Goal: Information Seeking & Learning: Learn about a topic

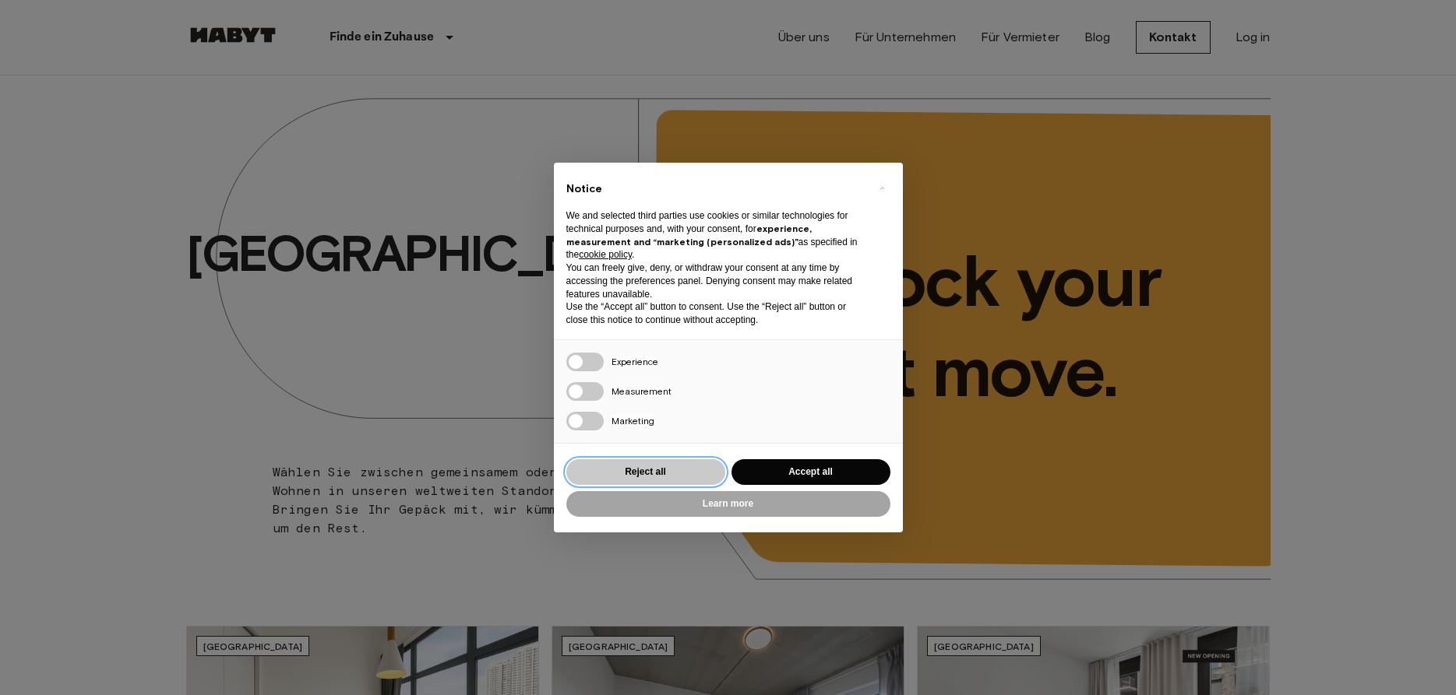
click at [656, 481] on button "Reject all" at bounding box center [645, 472] width 159 height 26
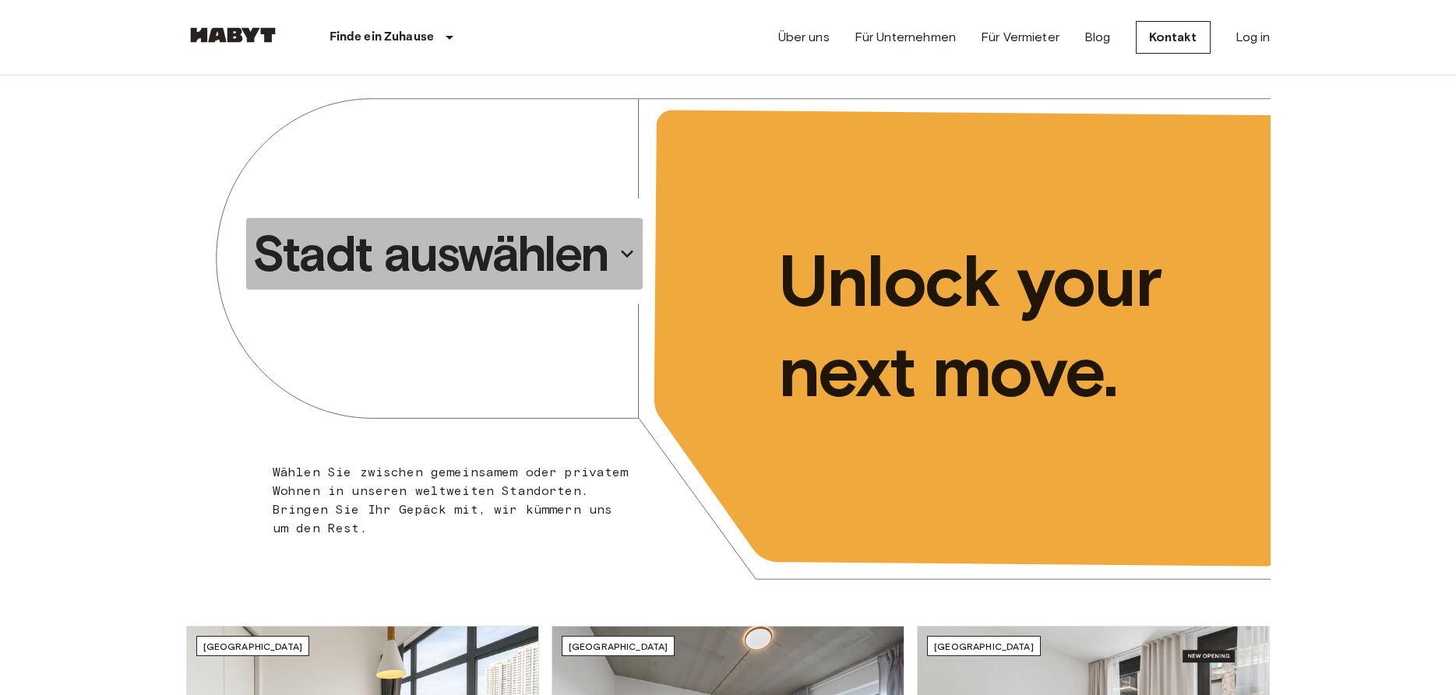
click at [551, 257] on p "Stadt auswählen" at bounding box center [430, 254] width 356 height 62
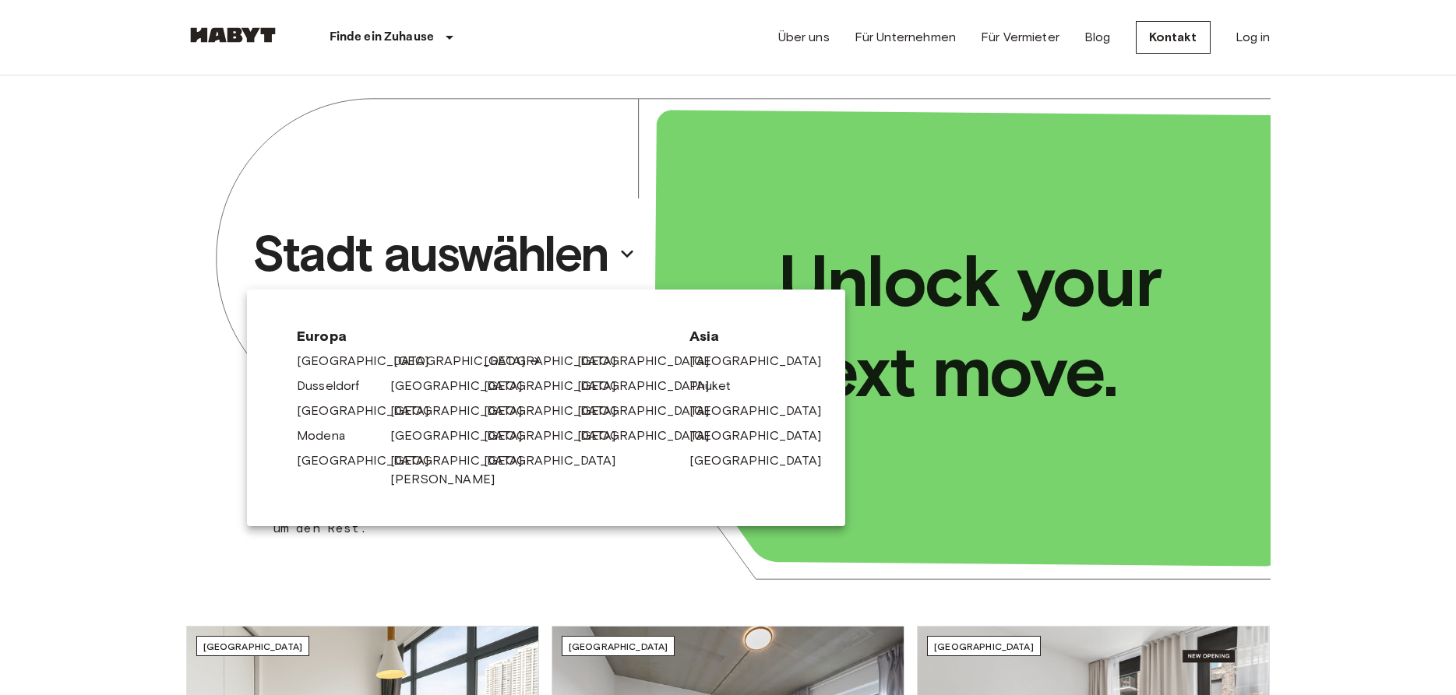
click at [410, 360] on link "[GEOGRAPHIC_DATA]" at bounding box center [467, 361] width 148 height 19
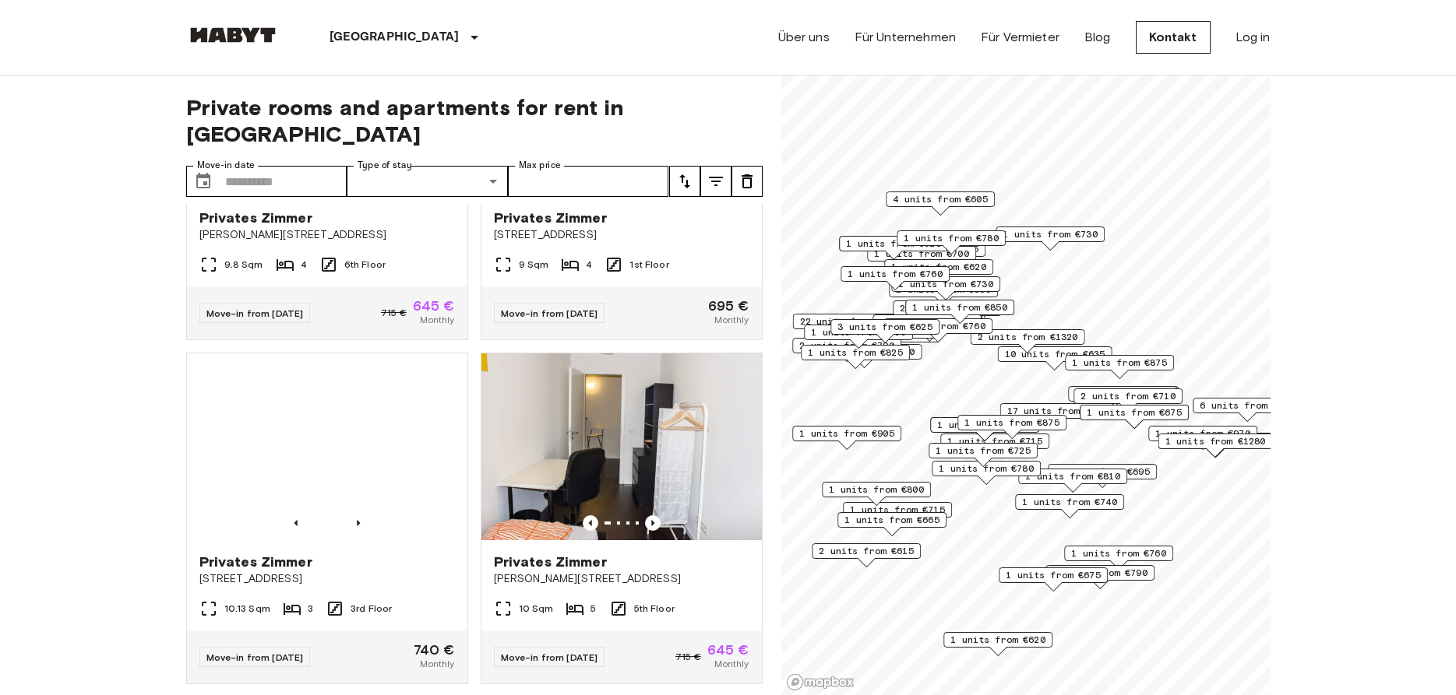
scroll to position [3312, 0]
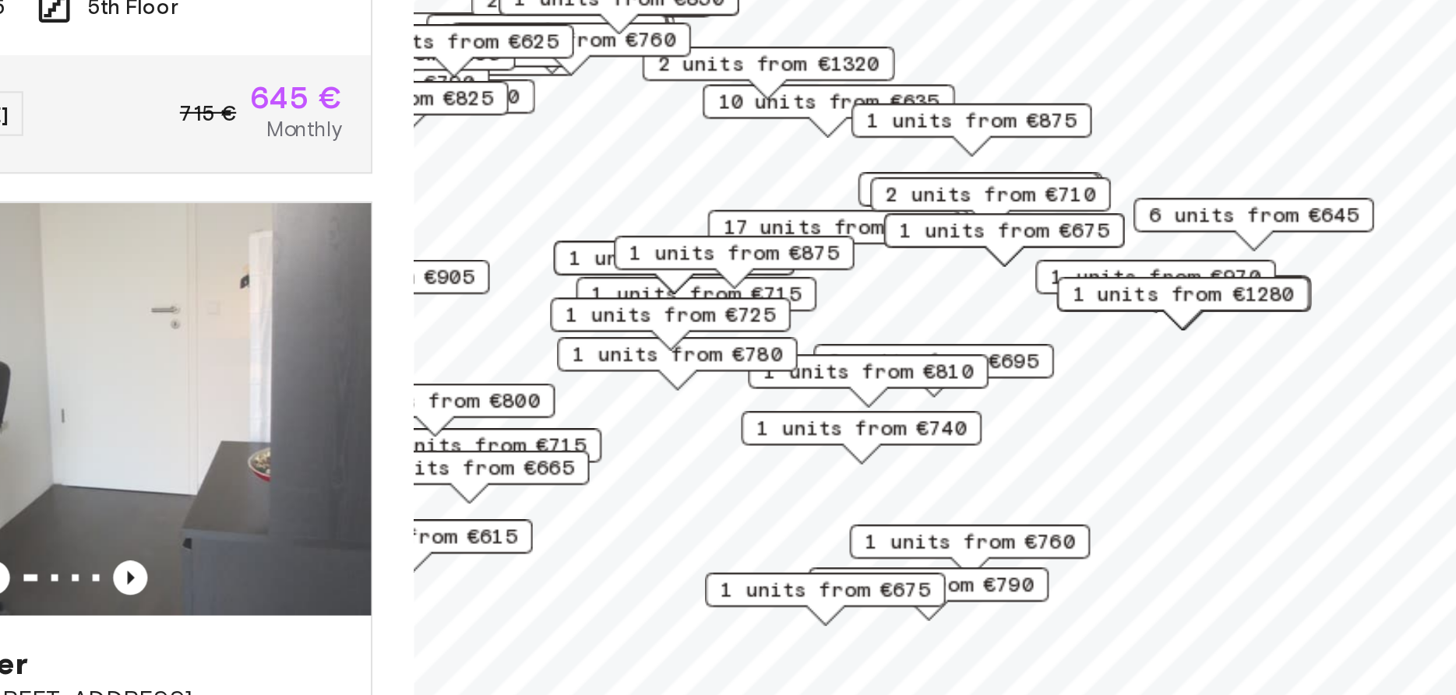
drag, startPoint x: 1104, startPoint y: 474, endPoint x: 1006, endPoint y: 407, distance: 118.4
click at [1006, 416] on span "1 units from €810" at bounding box center [986, 423] width 95 height 14
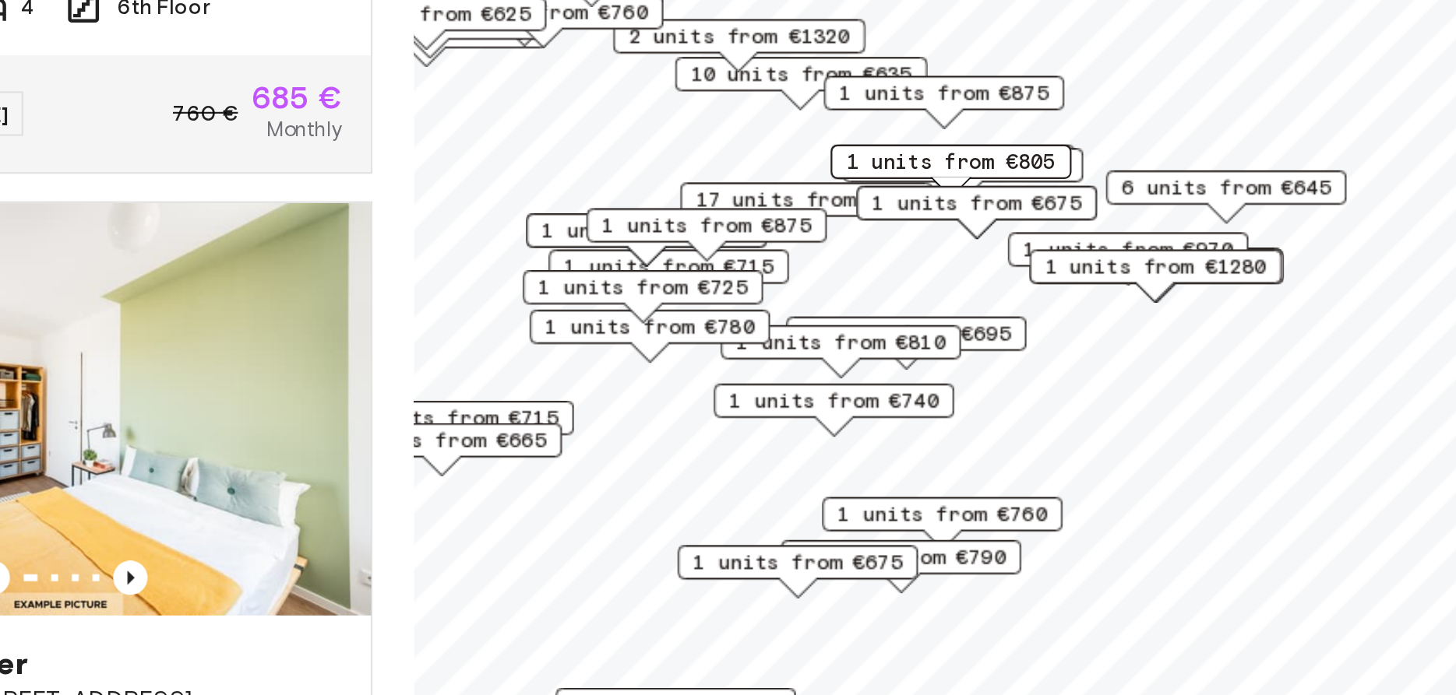
scroll to position [2624, 0]
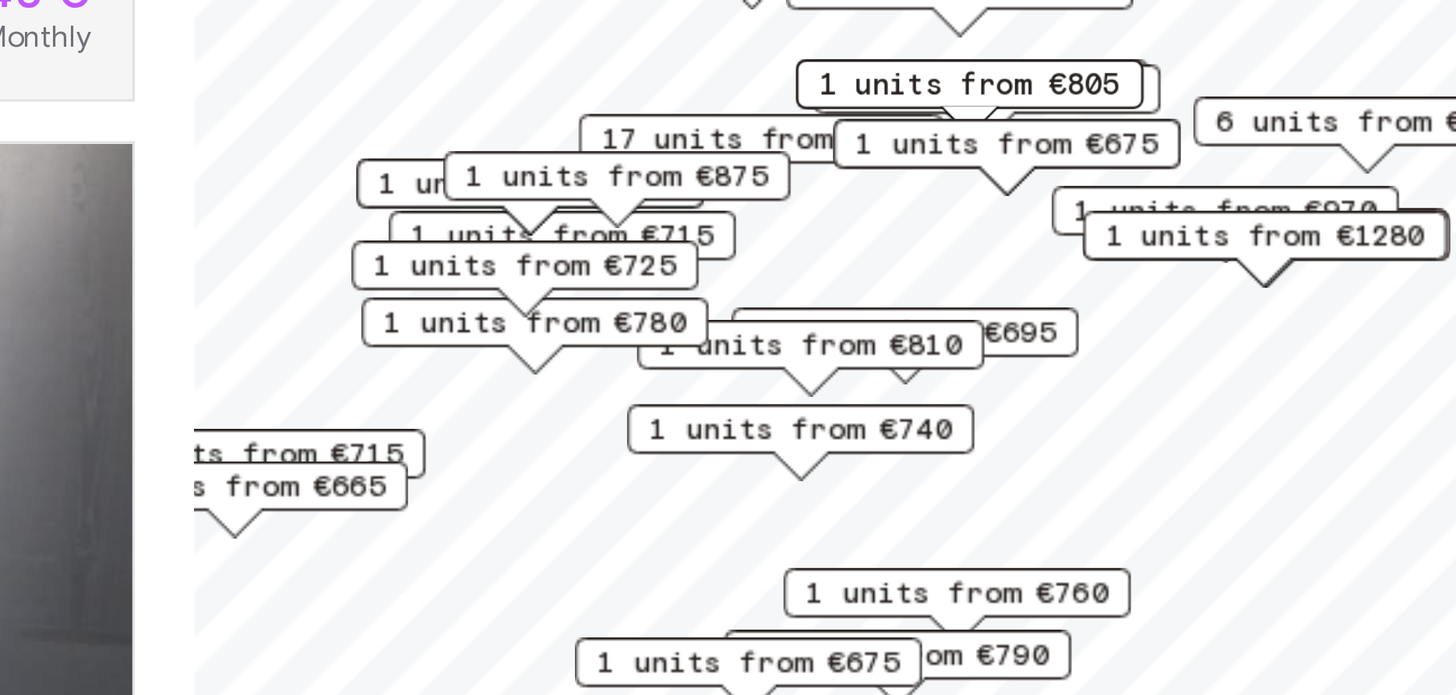
click at [1061, 365] on span "1 units from €970" at bounding box center [1104, 368] width 95 height 14
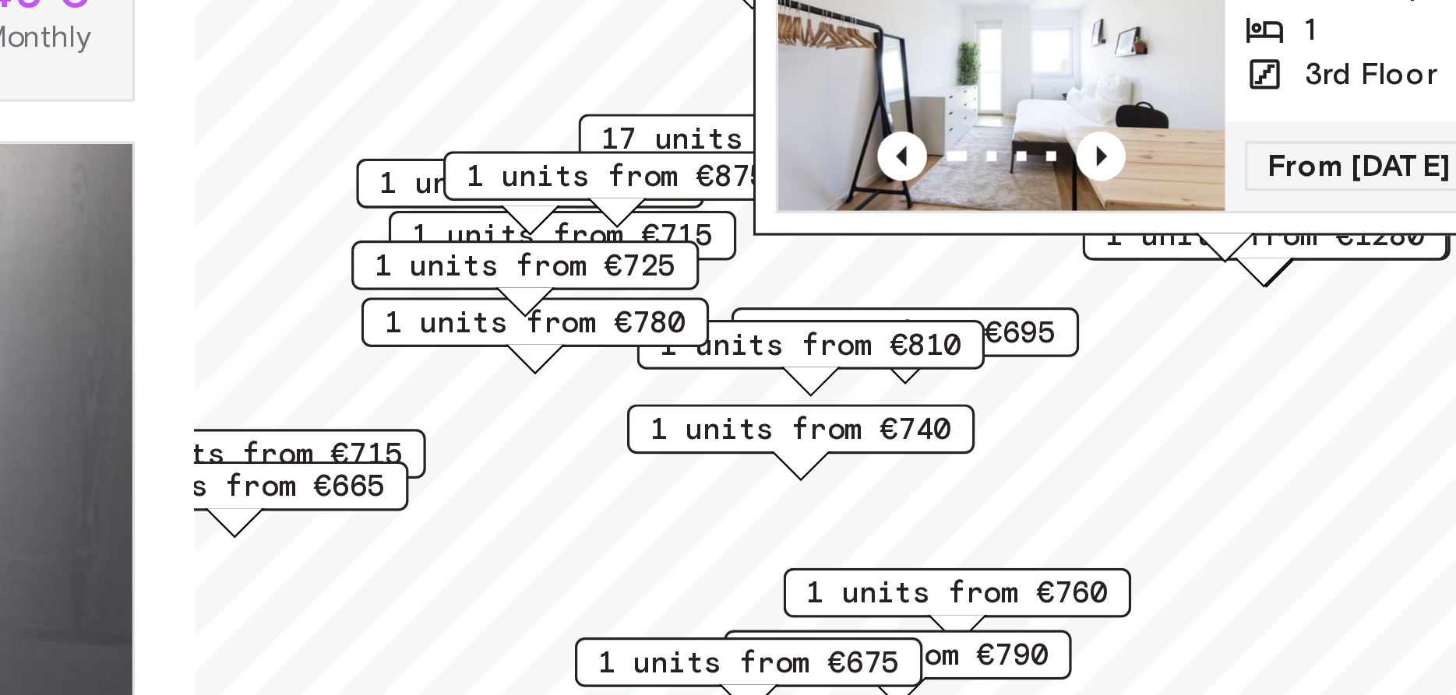
click at [1009, 411] on span "1 units from €810" at bounding box center [974, 410] width 95 height 14
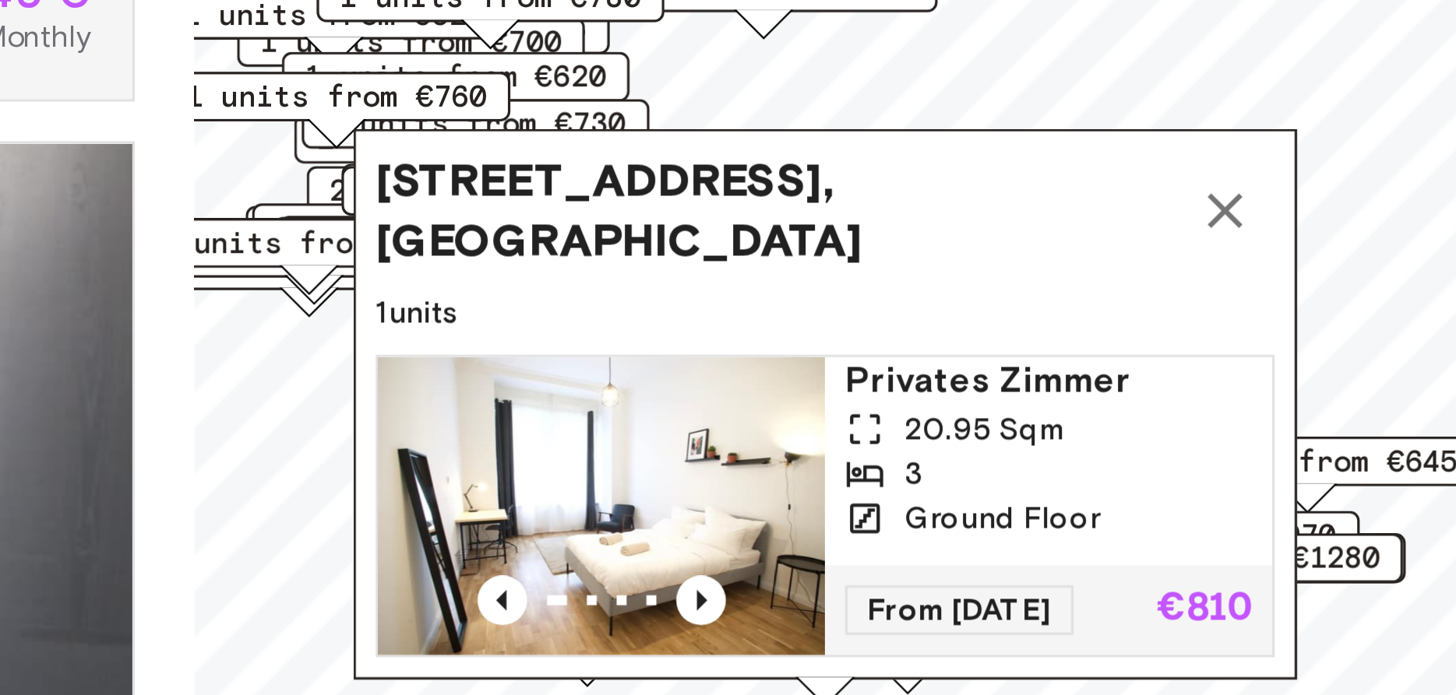
click at [1102, 375] on icon "Map marker" at bounding box center [1104, 367] width 19 height 19
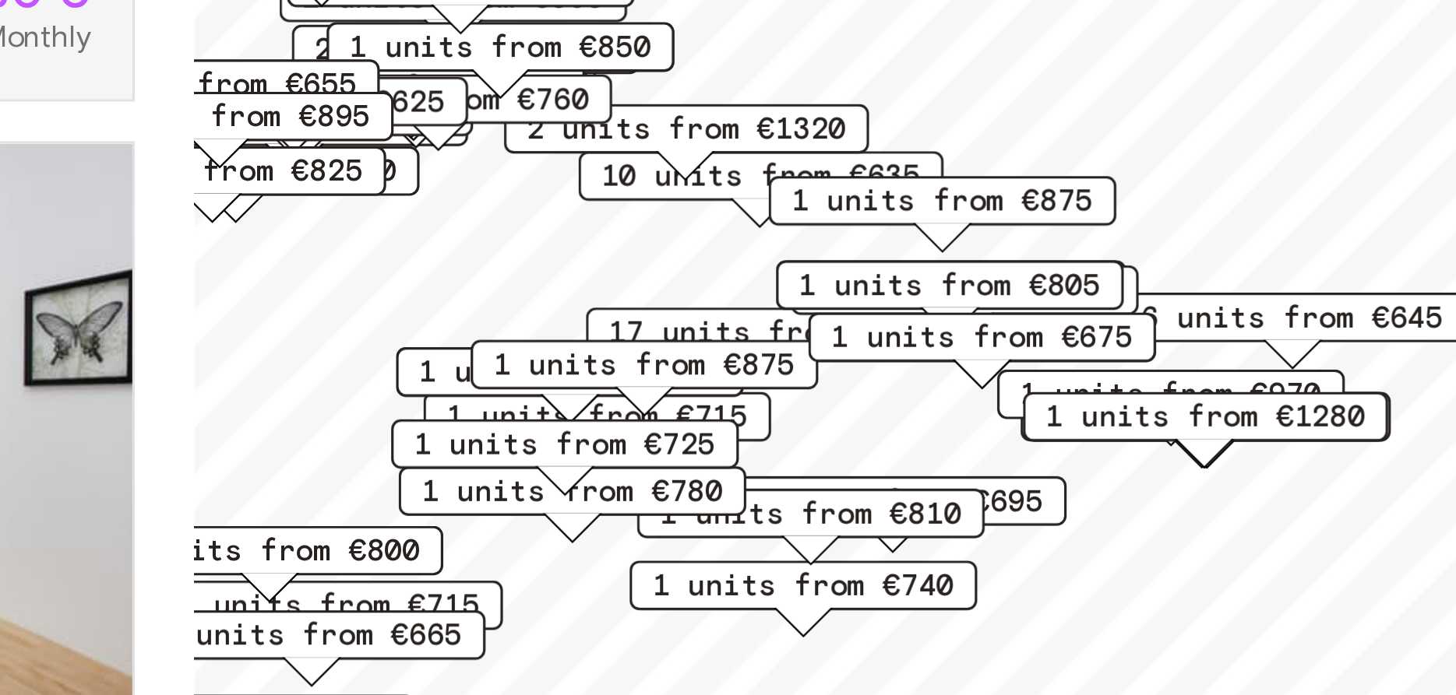
scroll to position [3312, 0]
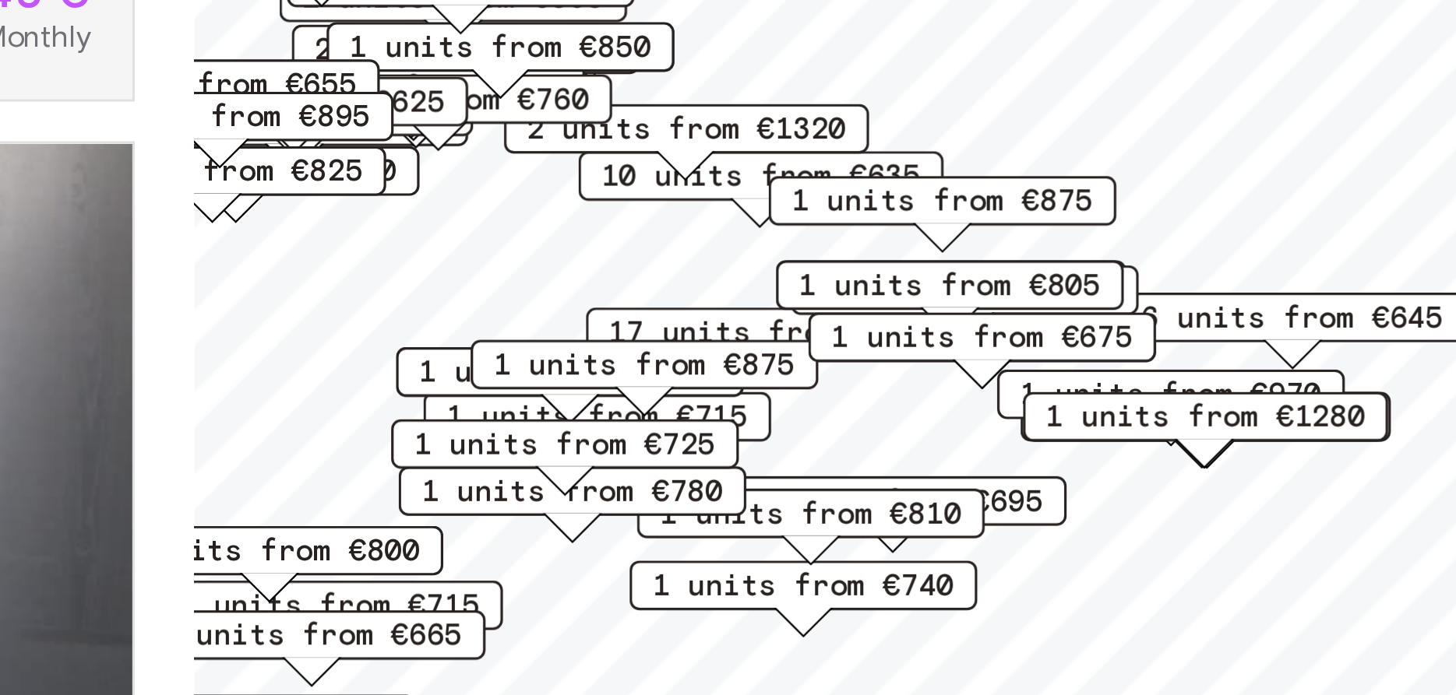
click at [1018, 407] on span "1 units from €675" at bounding box center [1027, 407] width 95 height 14
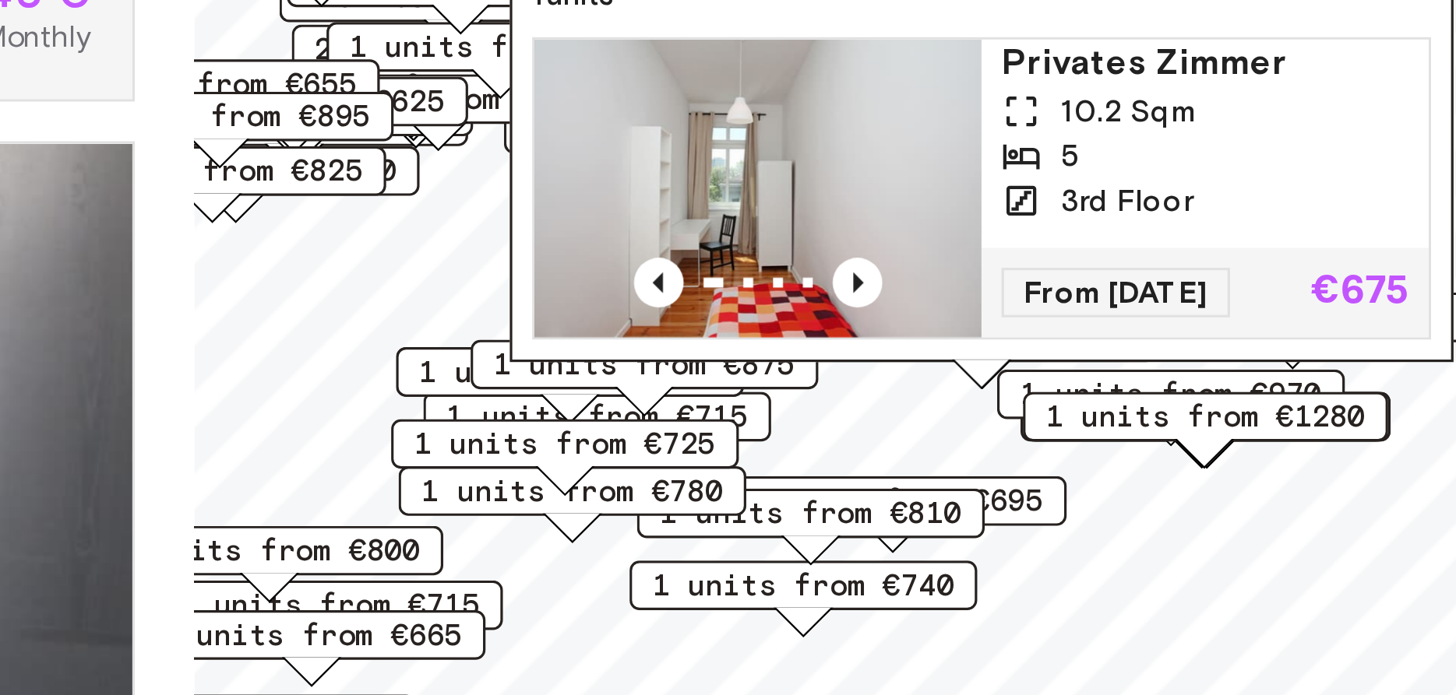
click at [992, 461] on span "1 units from €810" at bounding box center [974, 463] width 95 height 14
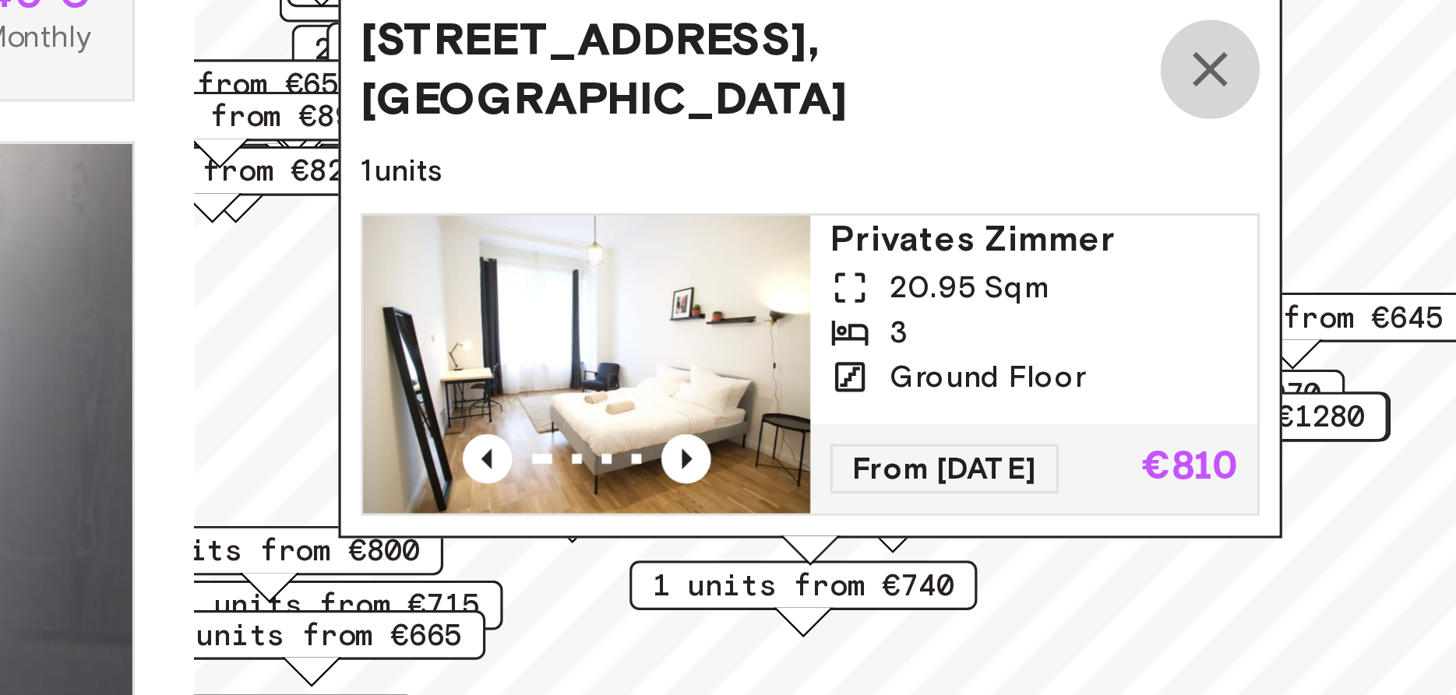
click at [1097, 325] on icon "Map marker" at bounding box center [1099, 323] width 19 height 19
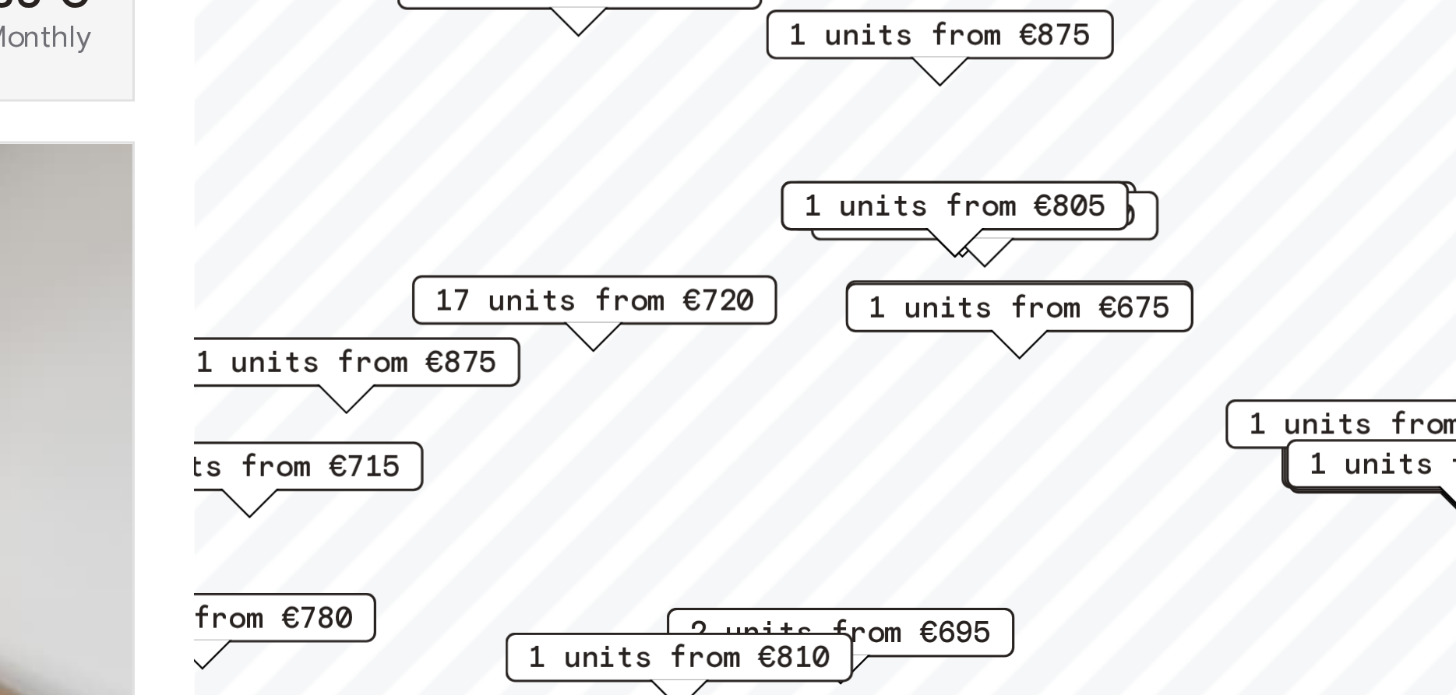
scroll to position [1247, 0]
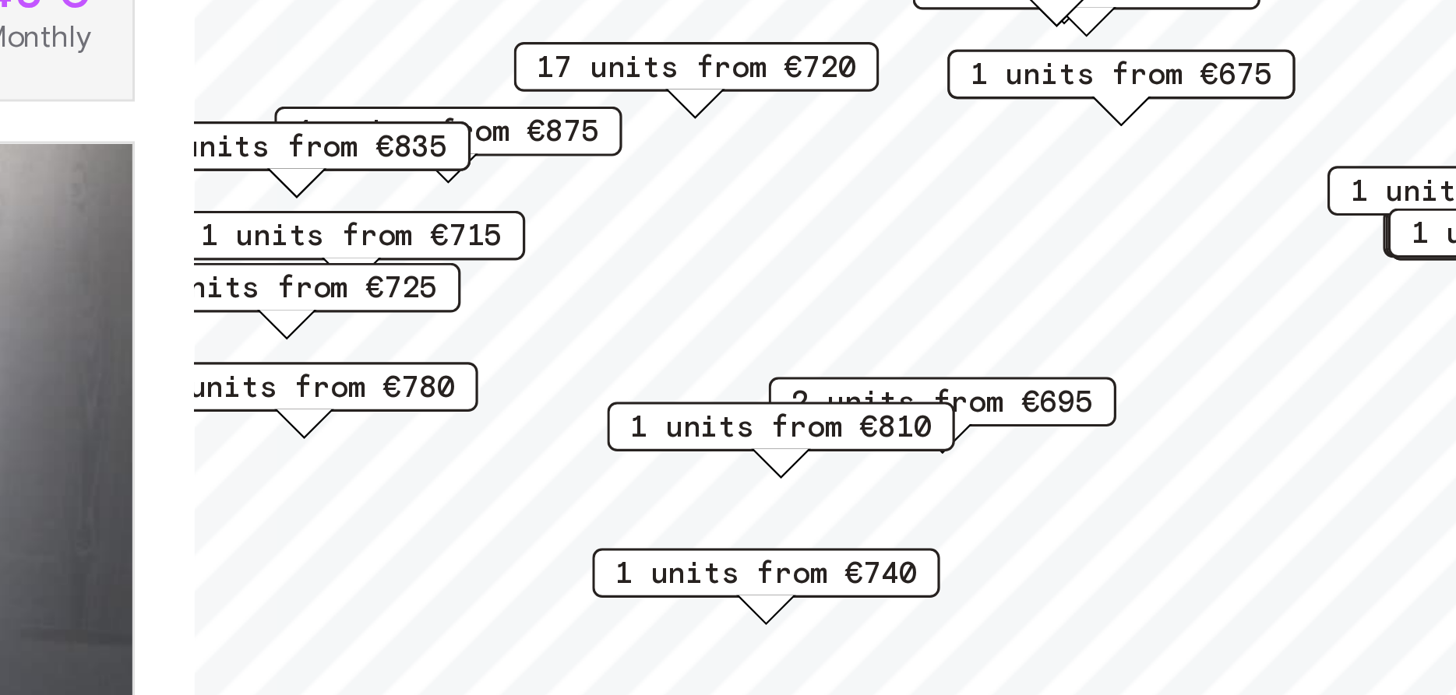
click at [992, 437] on span "1 units from €810" at bounding box center [964, 435] width 95 height 14
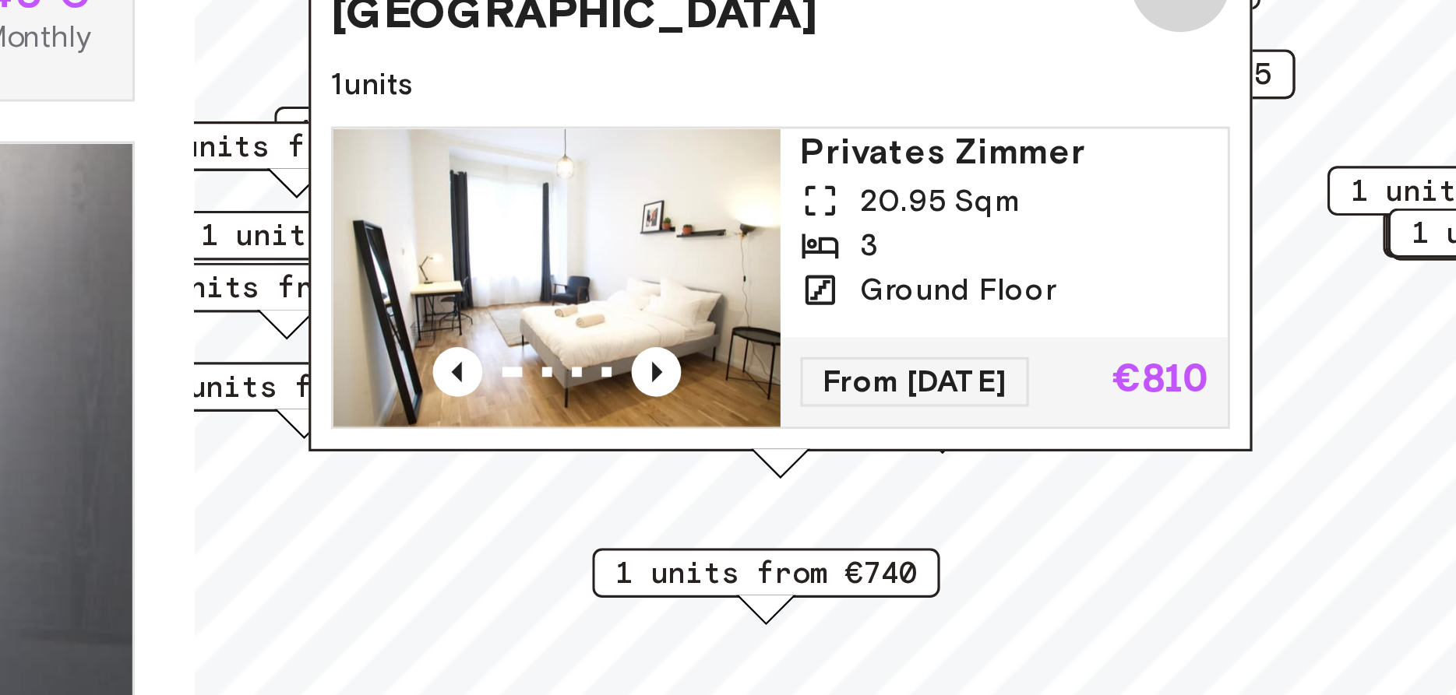
click at [1094, 301] on icon "Map marker" at bounding box center [1090, 296] width 19 height 19
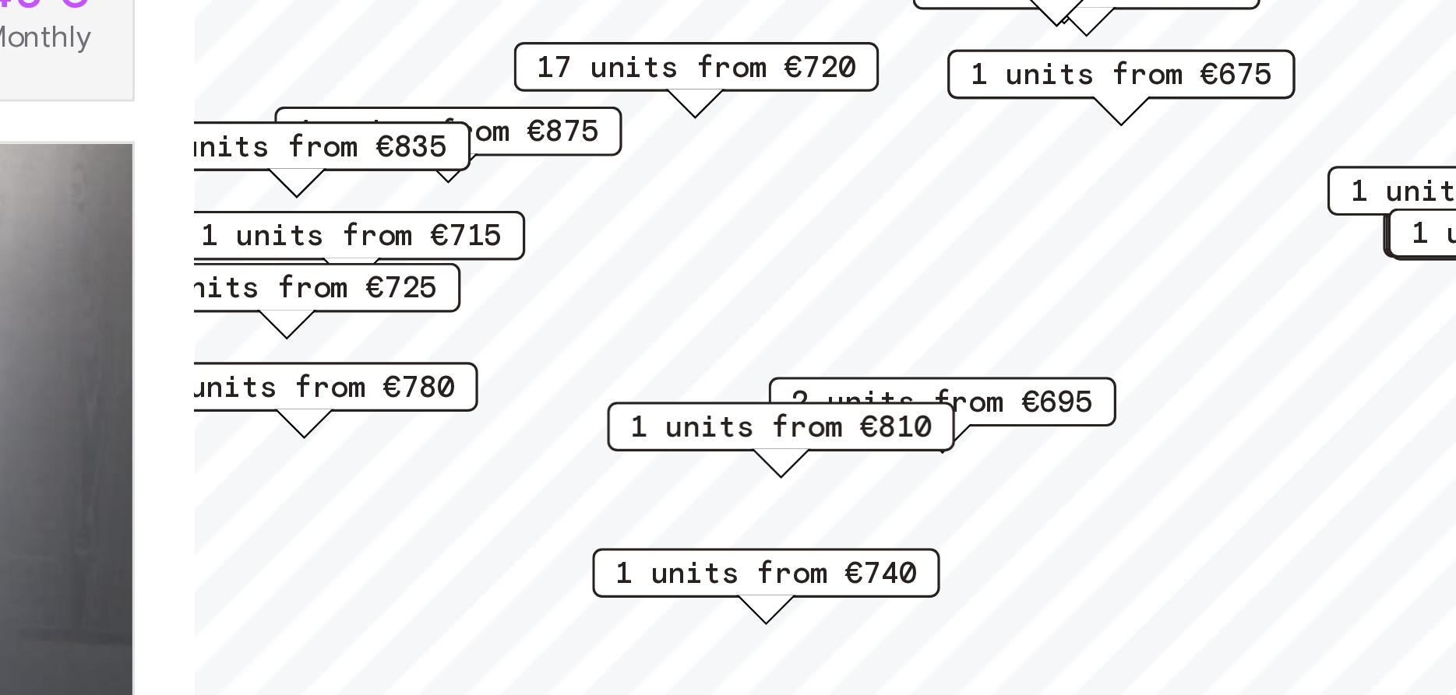
click at [1052, 429] on span "2 units from €695" at bounding box center [1015, 428] width 95 height 14
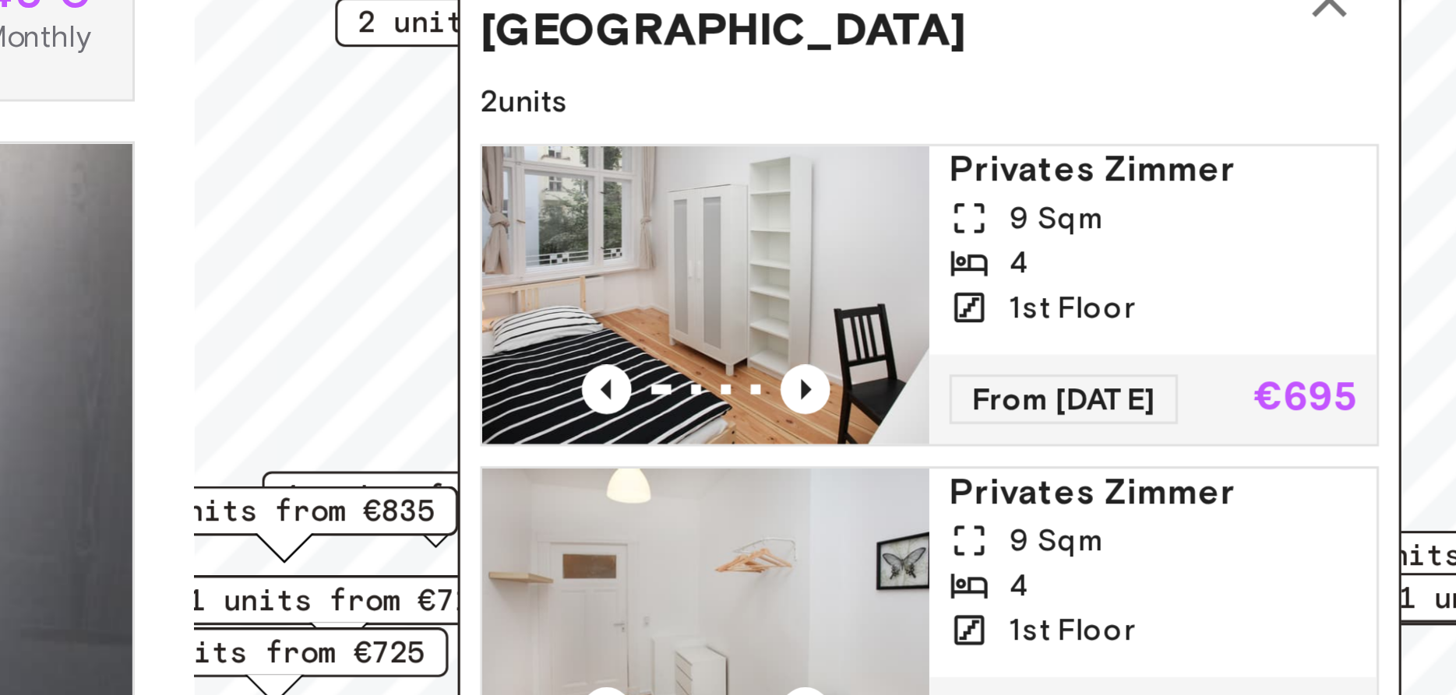
drag, startPoint x: 1152, startPoint y: 362, endPoint x: 1154, endPoint y: 438, distance: 75.6
click at [1154, 438] on div "Ratiborstraße 9, 10999 Berlin, GER 2 units Privates Zimmer 9 Sqm 4 1st Floor Fr…" at bounding box center [1012, 413] width 296 height 274
click at [1138, 308] on icon "Map marker" at bounding box center [1137, 301] width 19 height 19
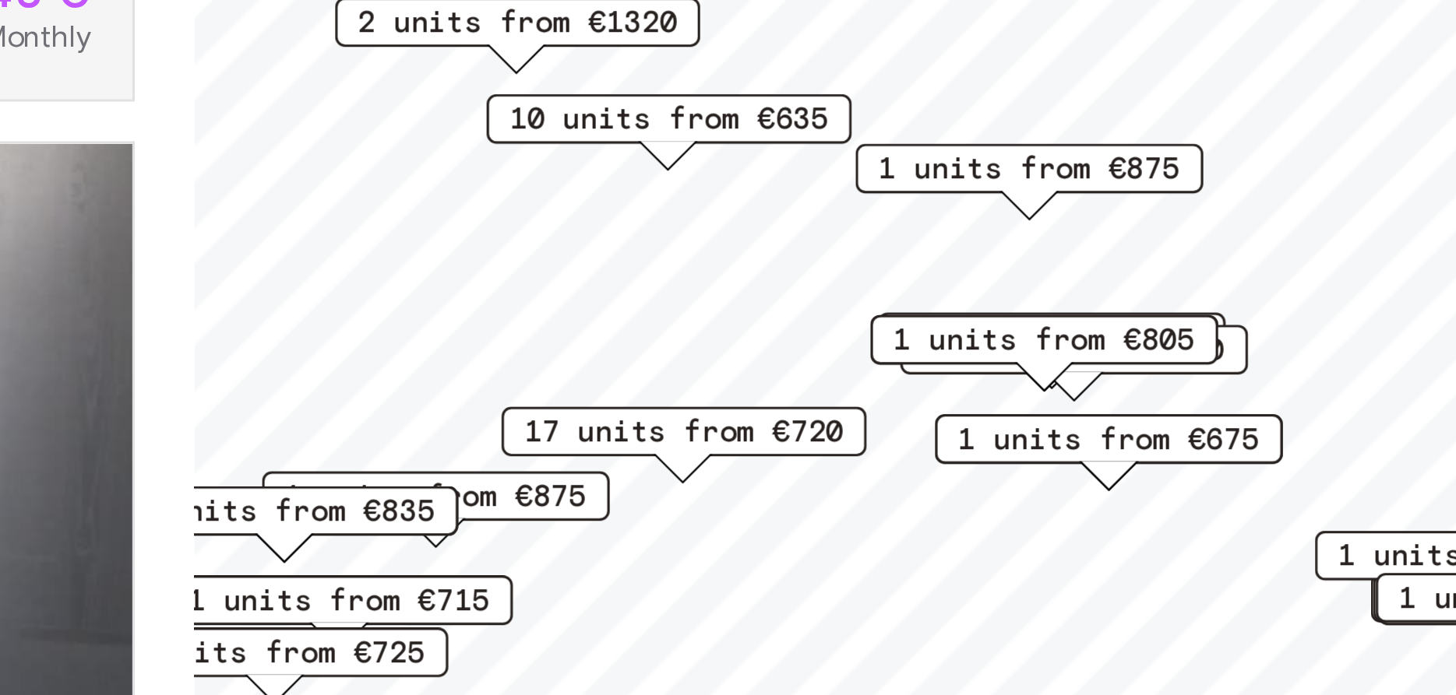
click at [1042, 407] on span "1 units from €805" at bounding box center [1047, 408] width 95 height 14
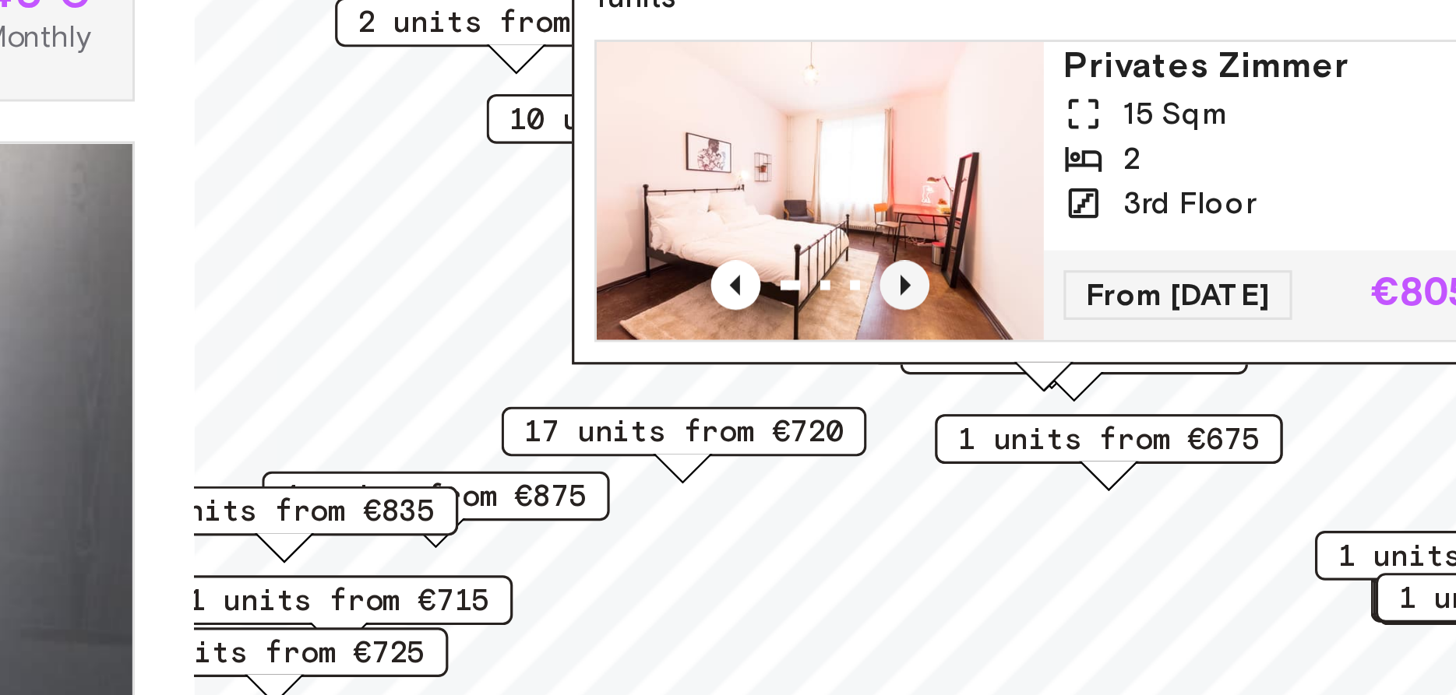
click at [1006, 390] on icon "Previous image" at bounding box center [1004, 391] width 16 height 16
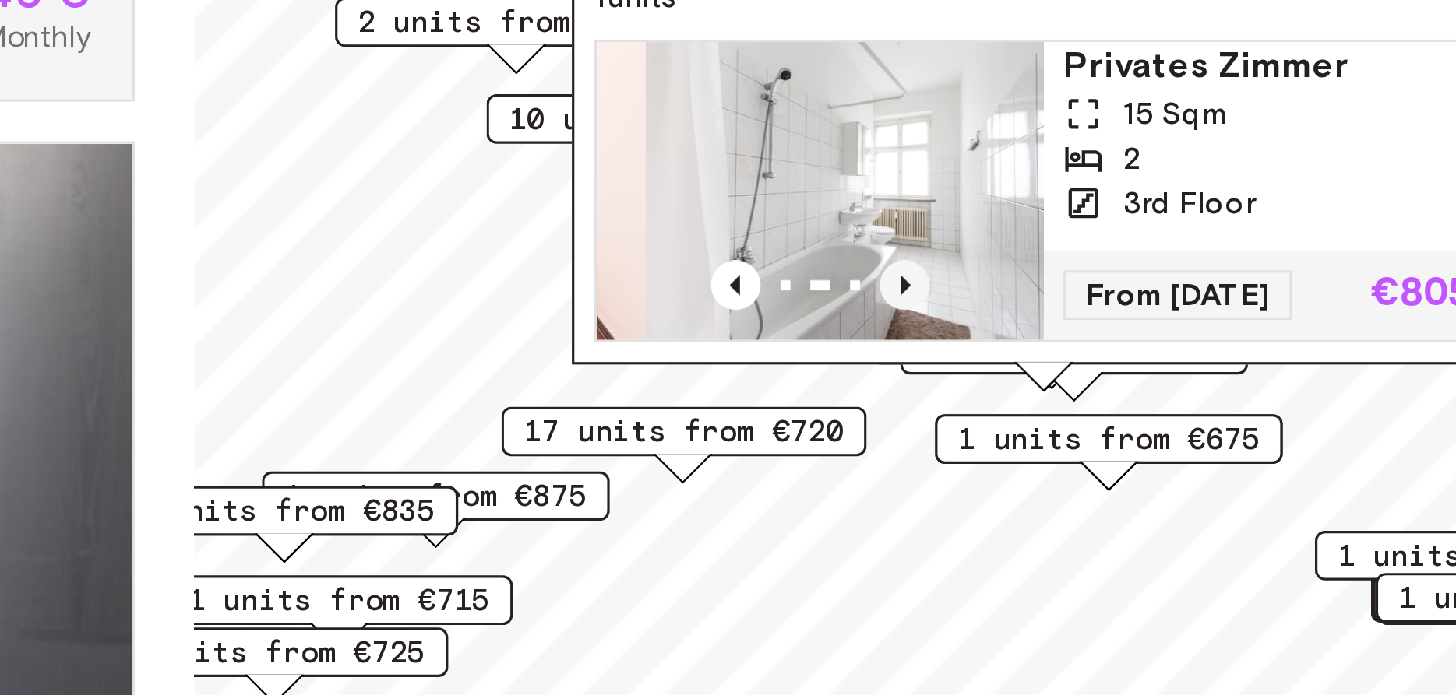
click at [1006, 390] on icon "Previous image" at bounding box center [1004, 391] width 16 height 16
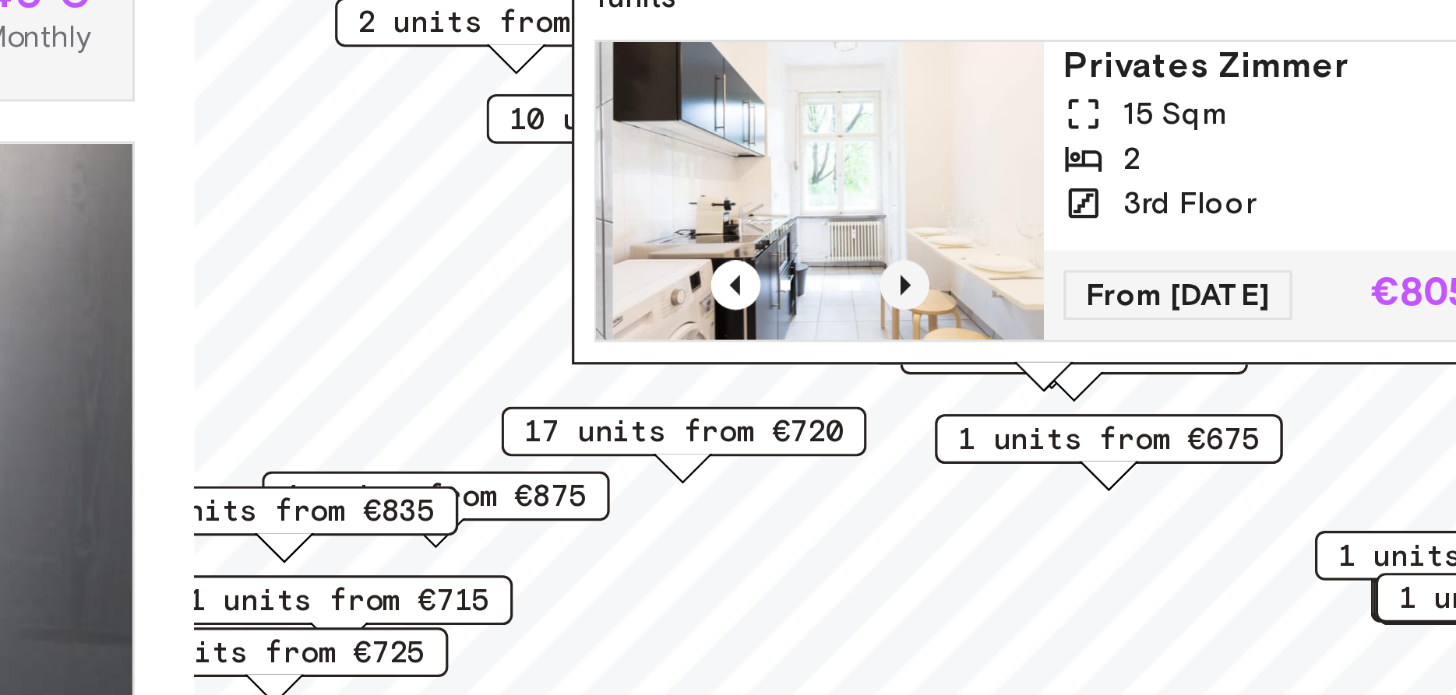
click at [1007, 390] on icon "Previous image" at bounding box center [1004, 391] width 16 height 16
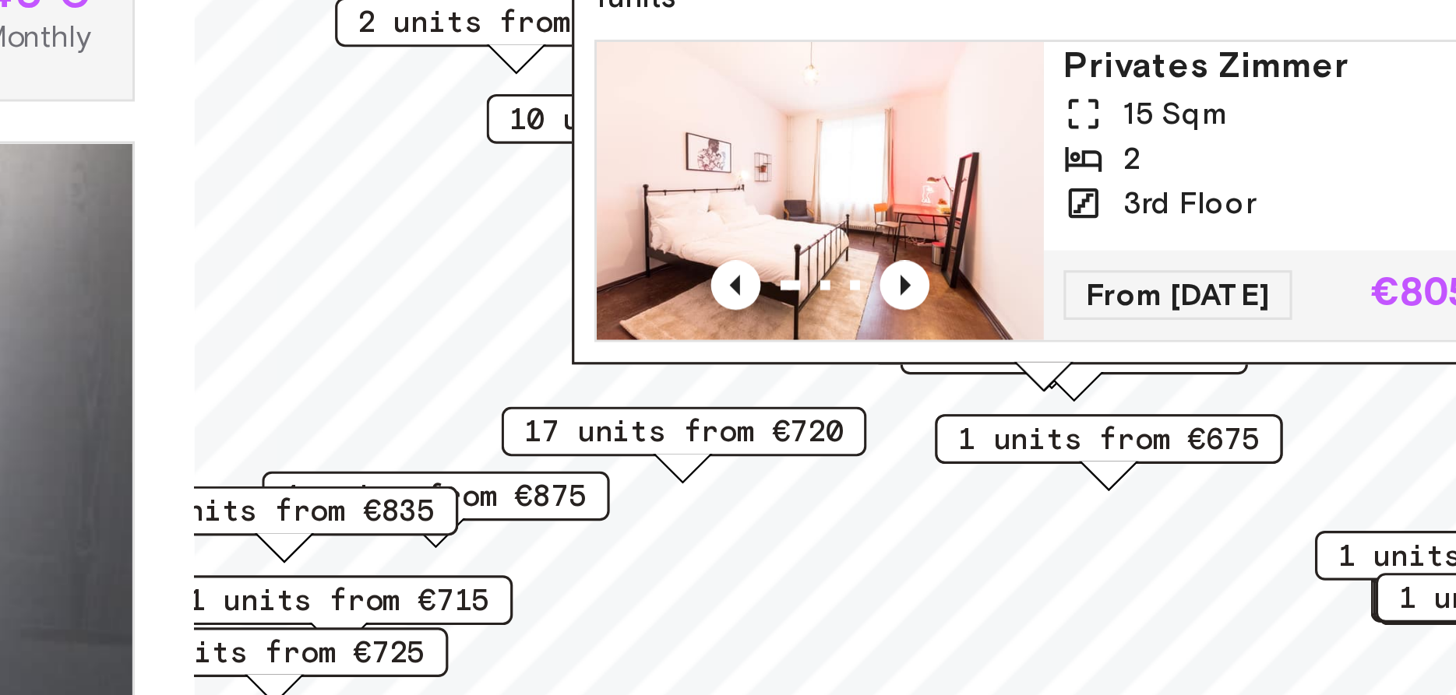
click at [971, 433] on span "17 units from €720" at bounding box center [934, 437] width 100 height 14
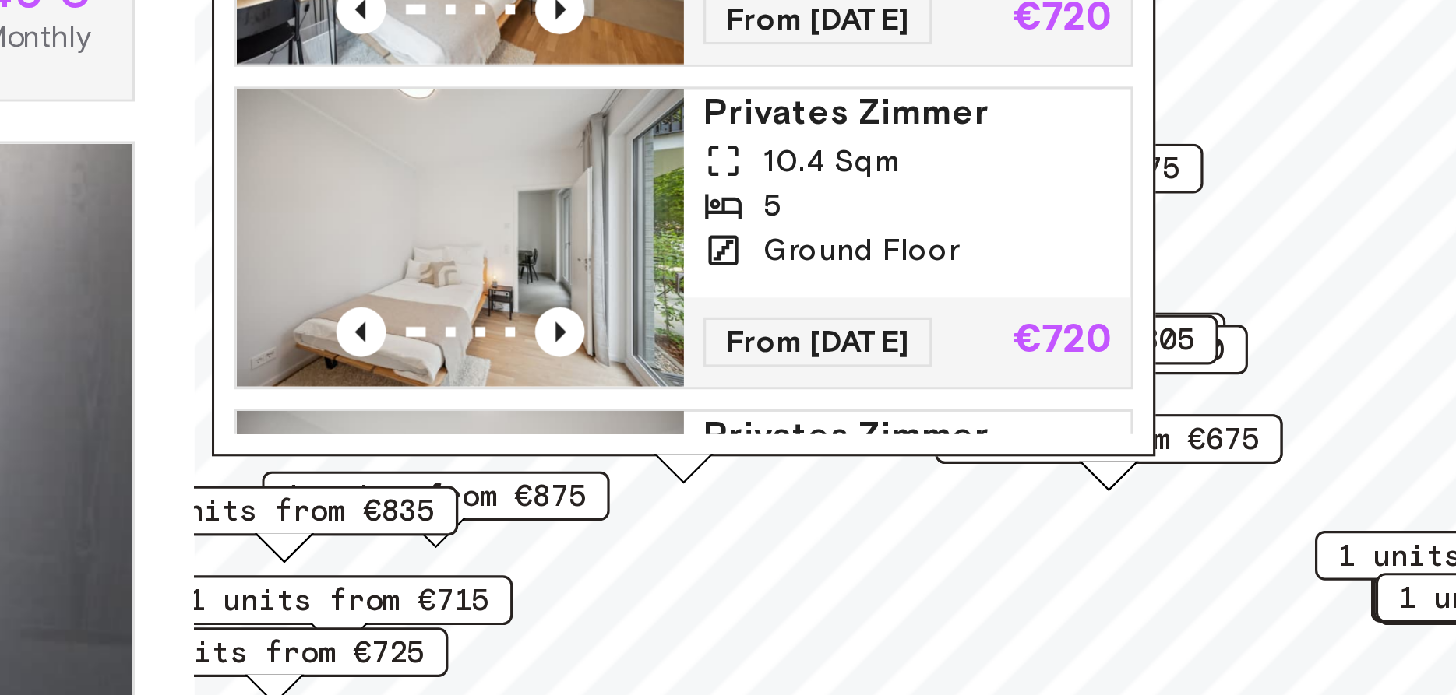
click at [988, 385] on span "Ground Floor" at bounding box center [990, 380] width 62 height 14
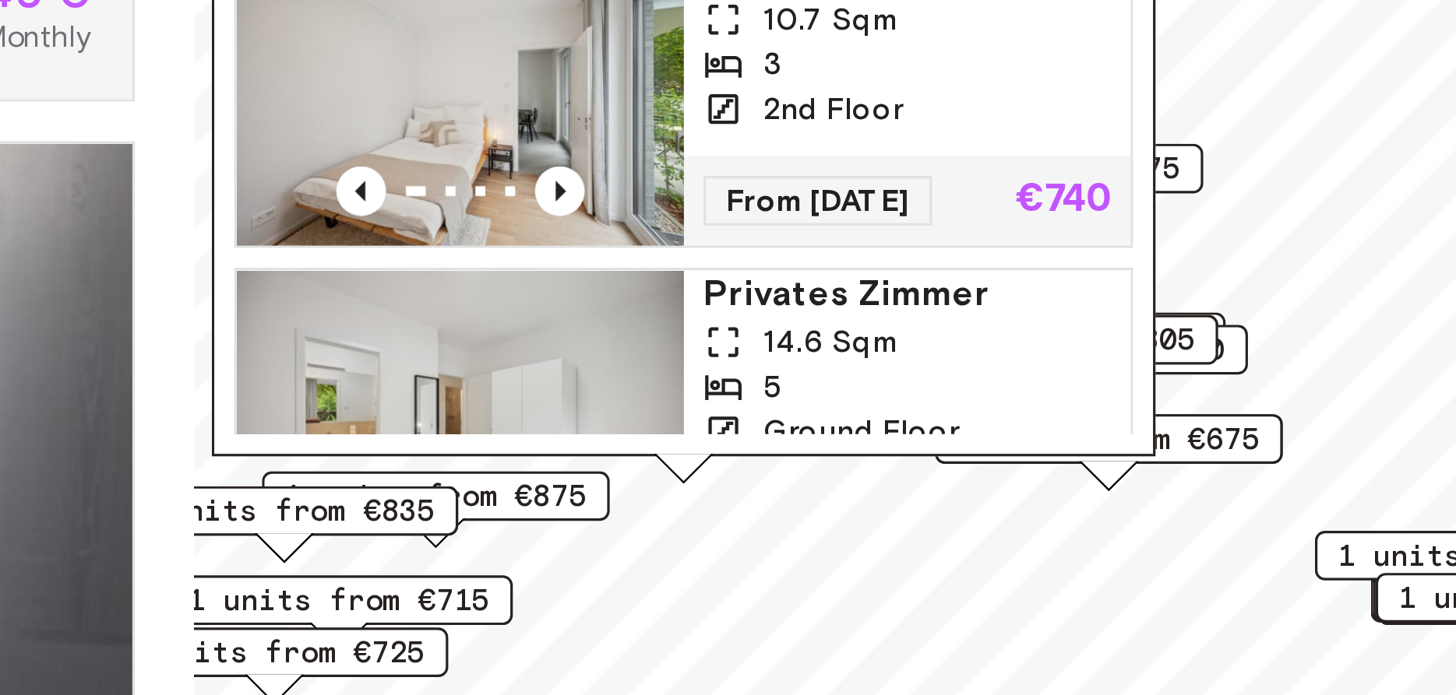
scroll to position [790, 0]
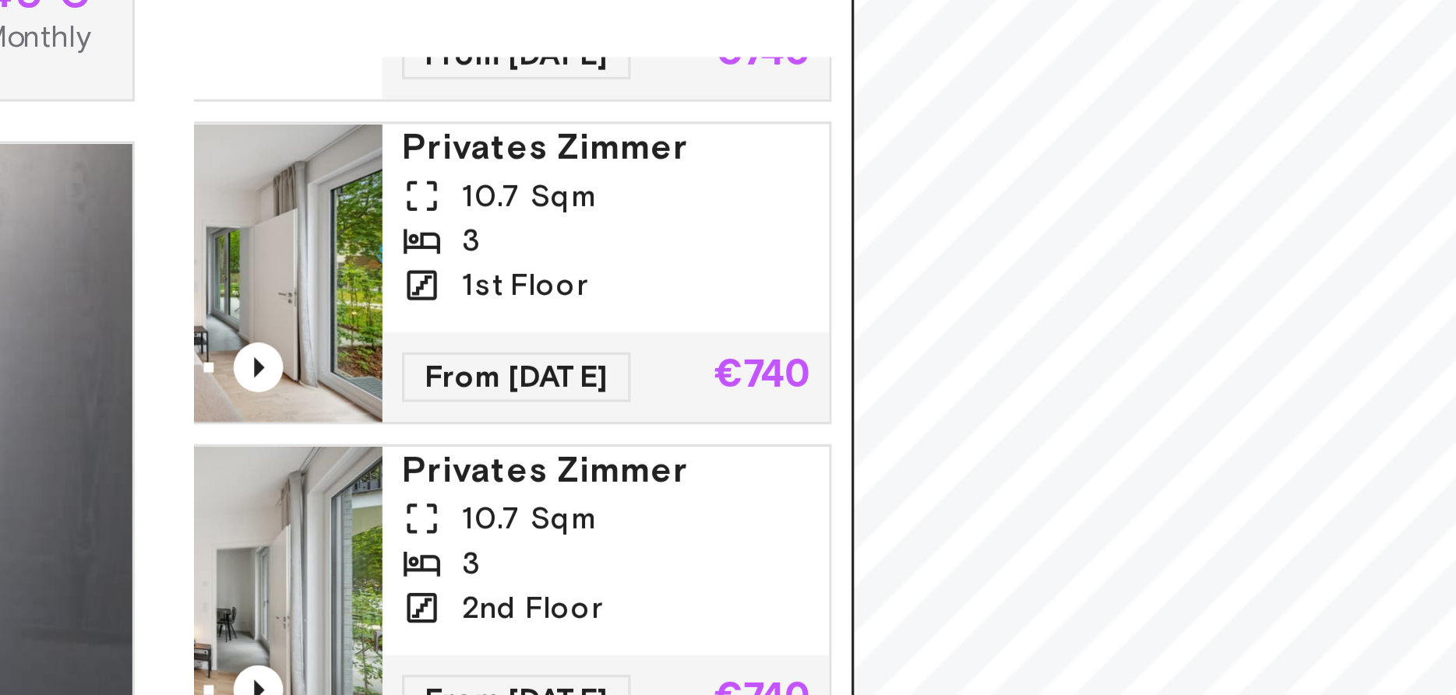
drag, startPoint x: 953, startPoint y: 340, endPoint x: 959, endPoint y: 472, distance: 131.7
click at [959, 471] on div "10.7 Sqm" at bounding box center [910, 464] width 128 height 14
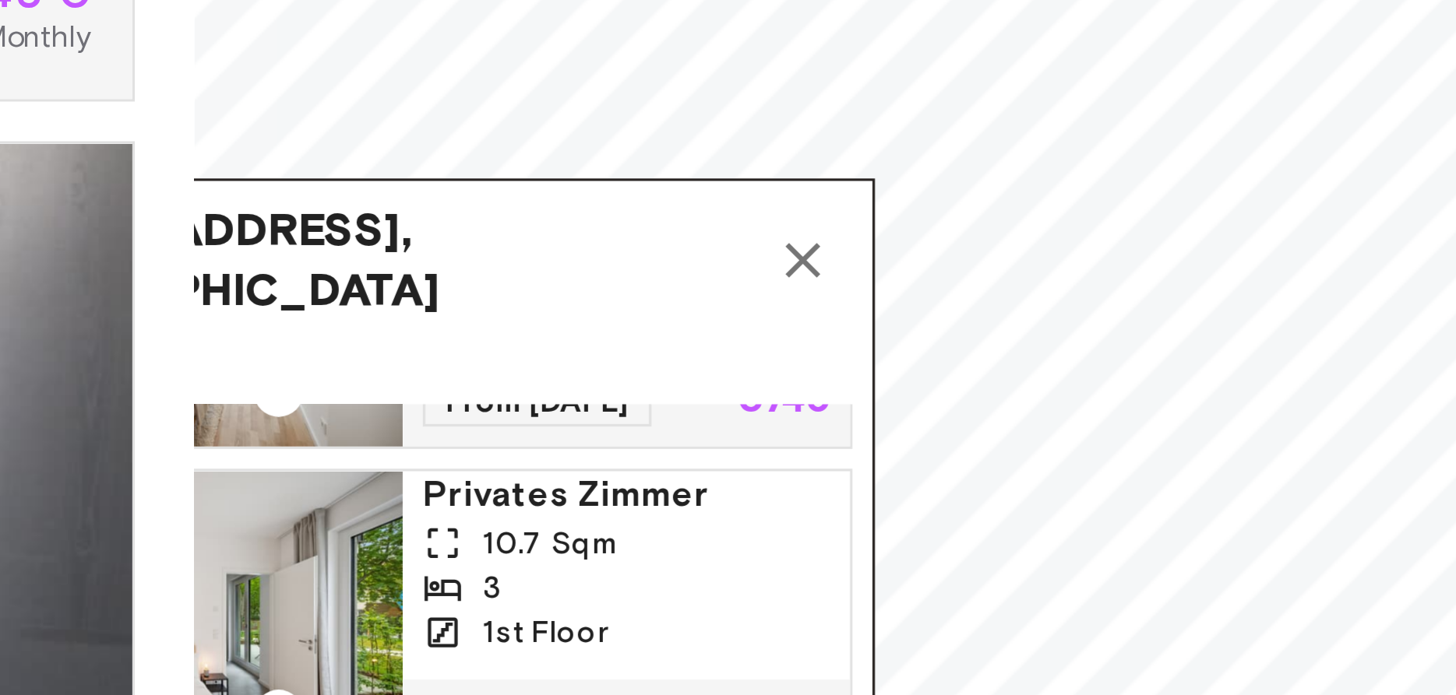
drag, startPoint x: 955, startPoint y: 431, endPoint x: 966, endPoint y: 425, distance: 13.2
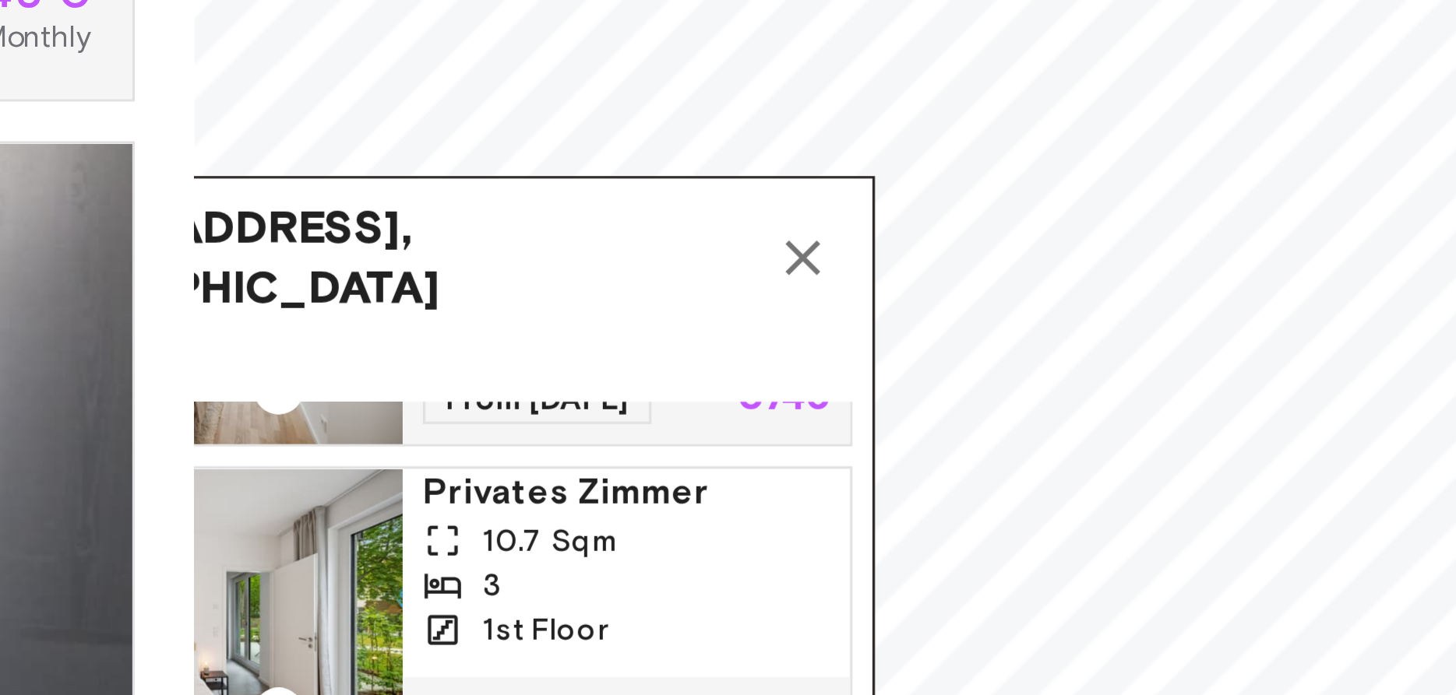
click at [970, 382] on icon "Map marker" at bounding box center [972, 382] width 19 height 19
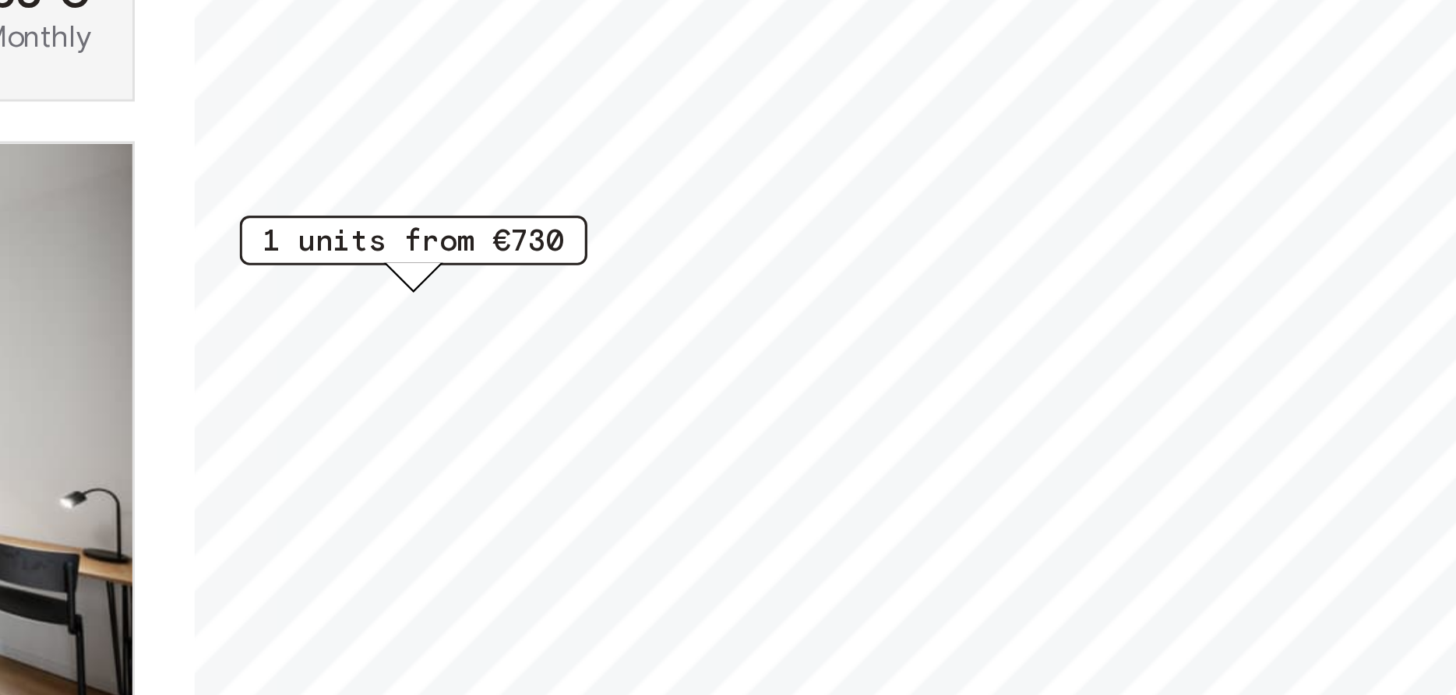
scroll to position [903, 0]
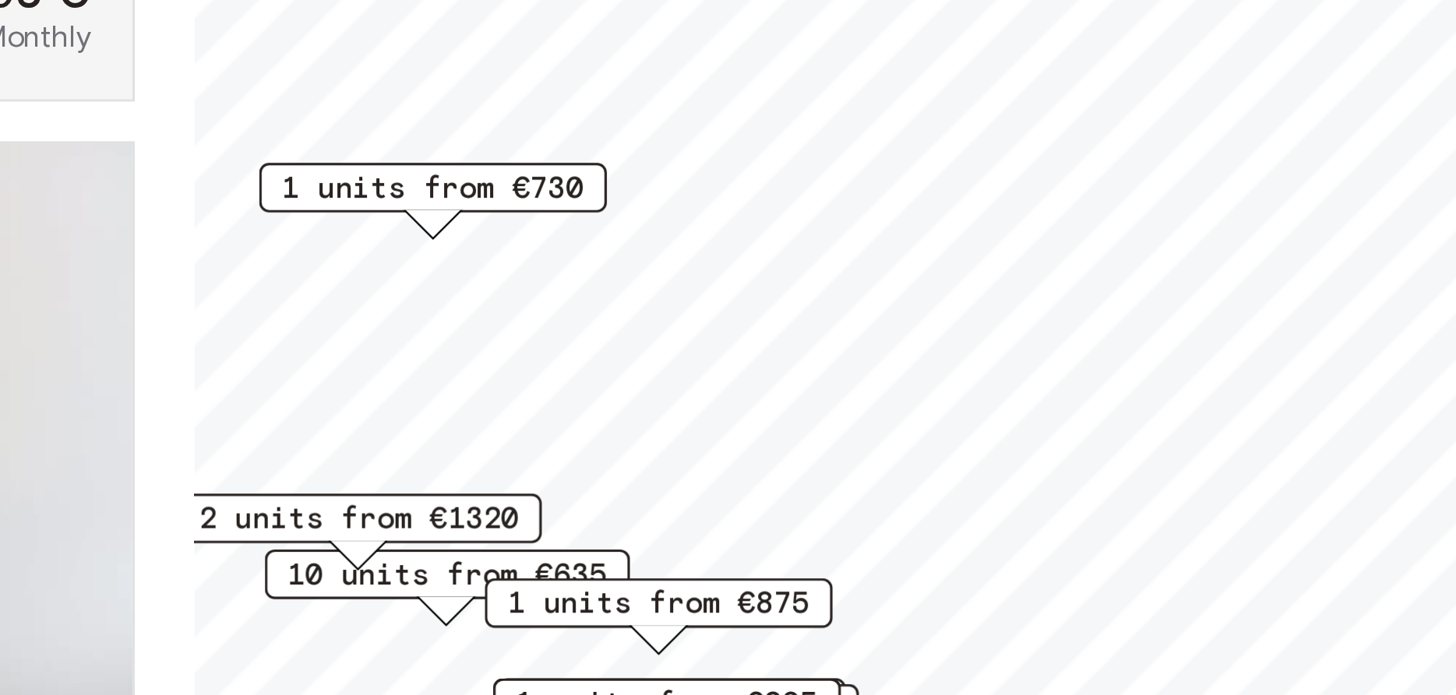
scroll to position [1247, 0]
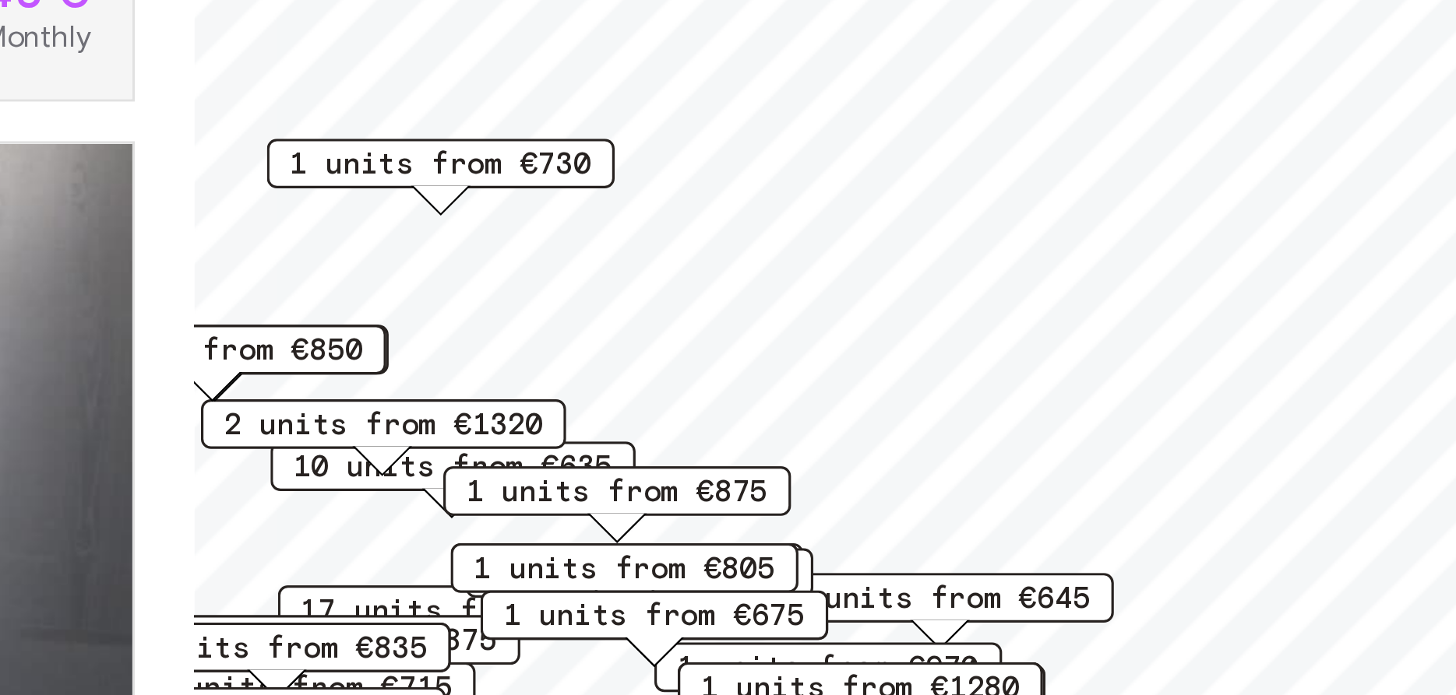
drag, startPoint x: 766, startPoint y: 320, endPoint x: 856, endPoint y: 428, distance: 139.9
click at [856, 428] on div "Private rooms and apartments for rent in Berlin Move-in date ​ Move-in date Typ…" at bounding box center [728, 386] width 1084 height 621
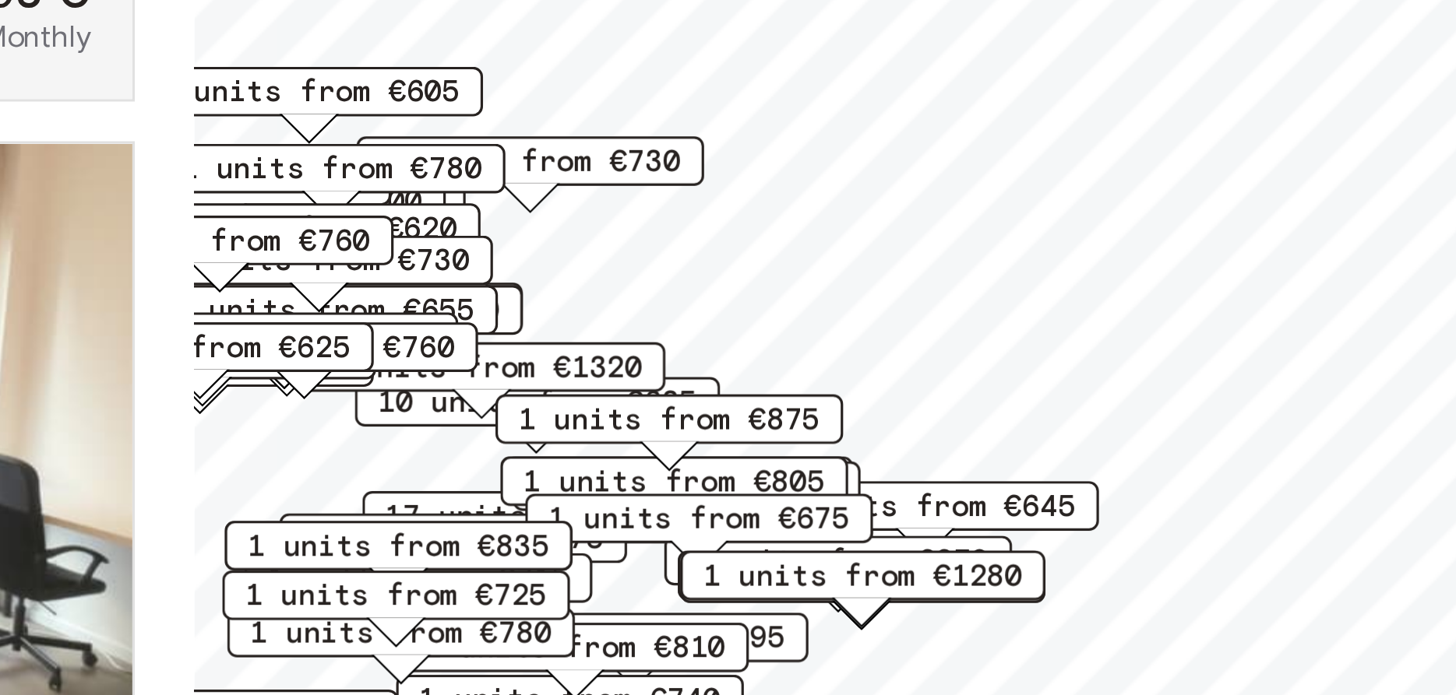
scroll to position [2624, 0]
